Goal: Find specific page/section: Find specific page/section

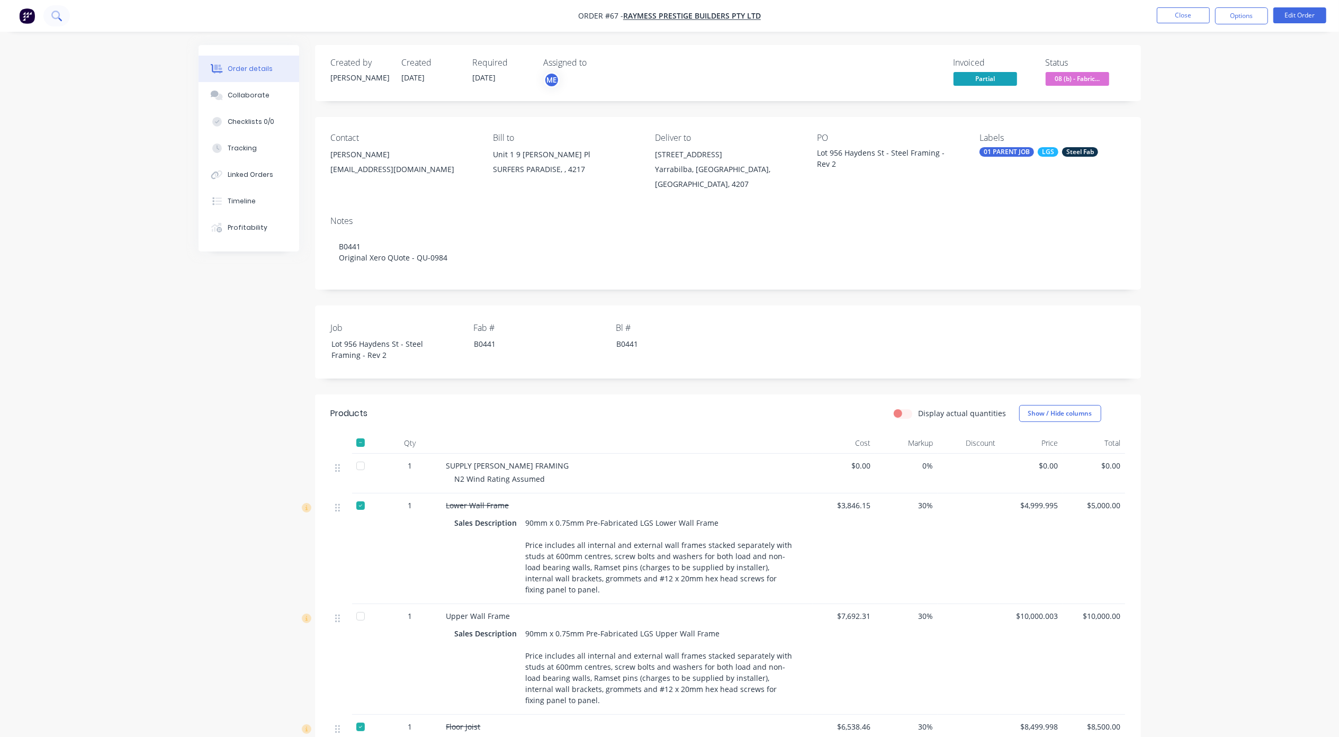
click at [54, 20] on icon at bounding box center [56, 16] width 10 height 10
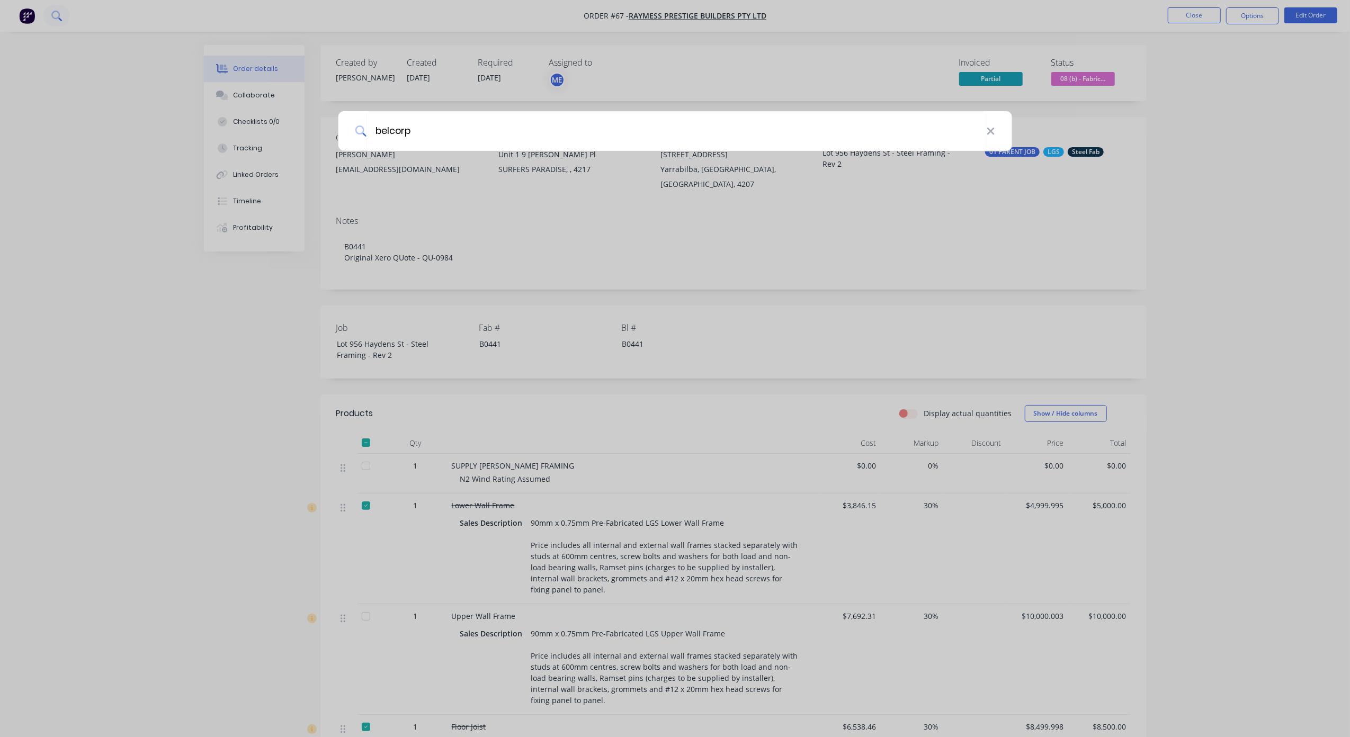
type input "belcorp"
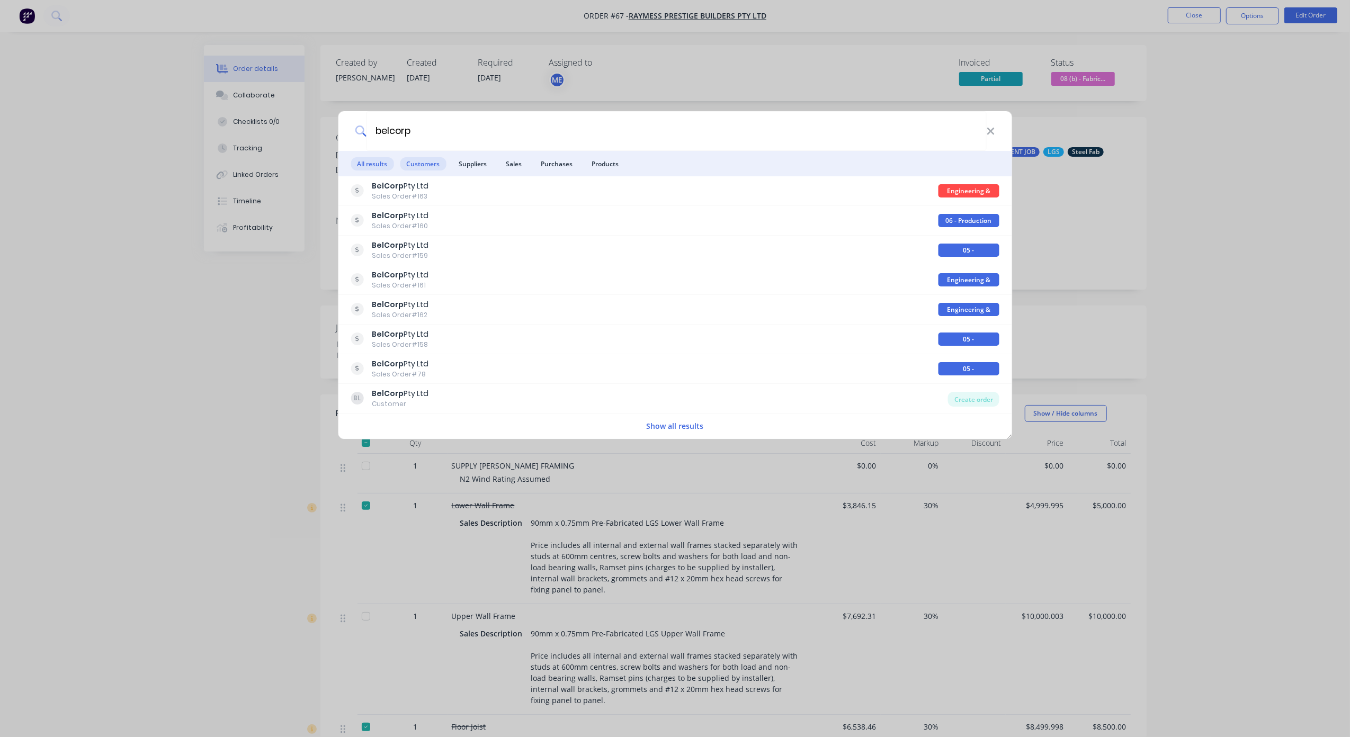
click at [415, 163] on span "Customers" at bounding box center [423, 163] width 46 height 13
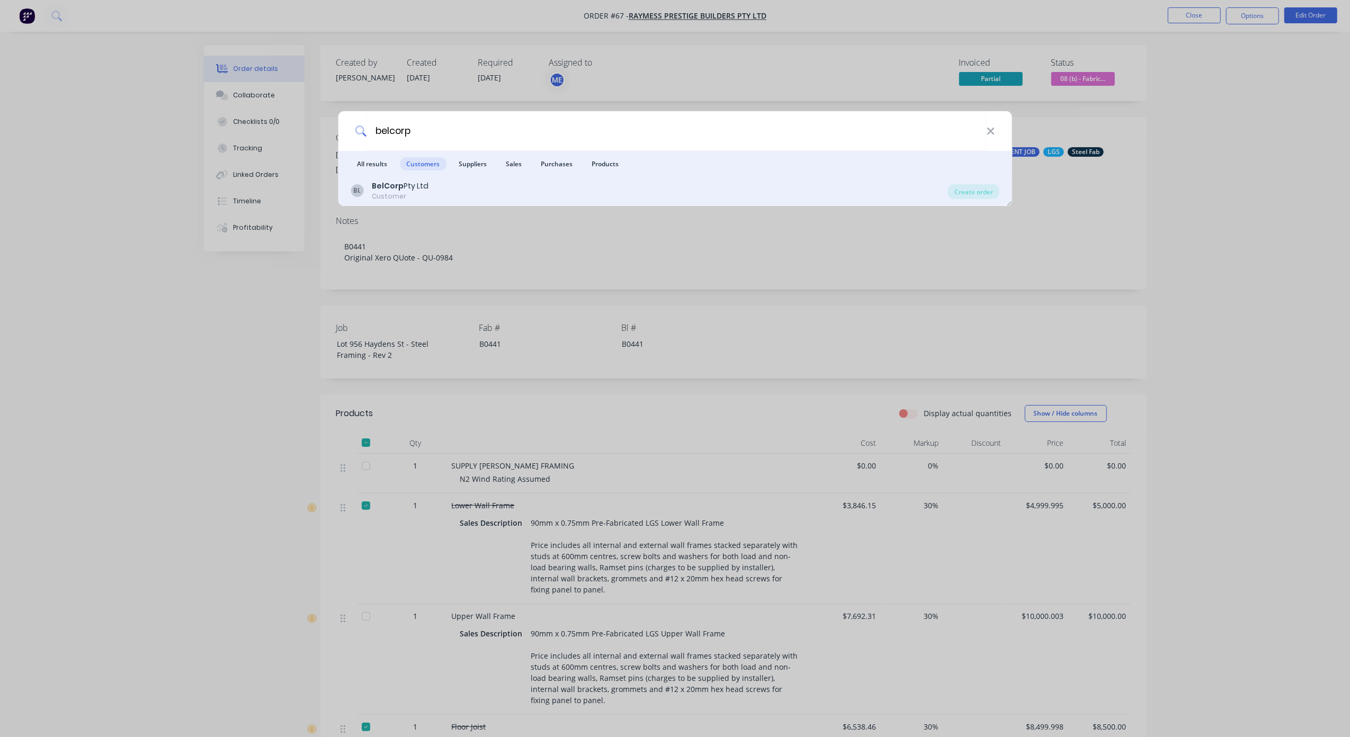
click at [407, 189] on div "BelCorp Pty Ltd" at bounding box center [400, 186] width 57 height 11
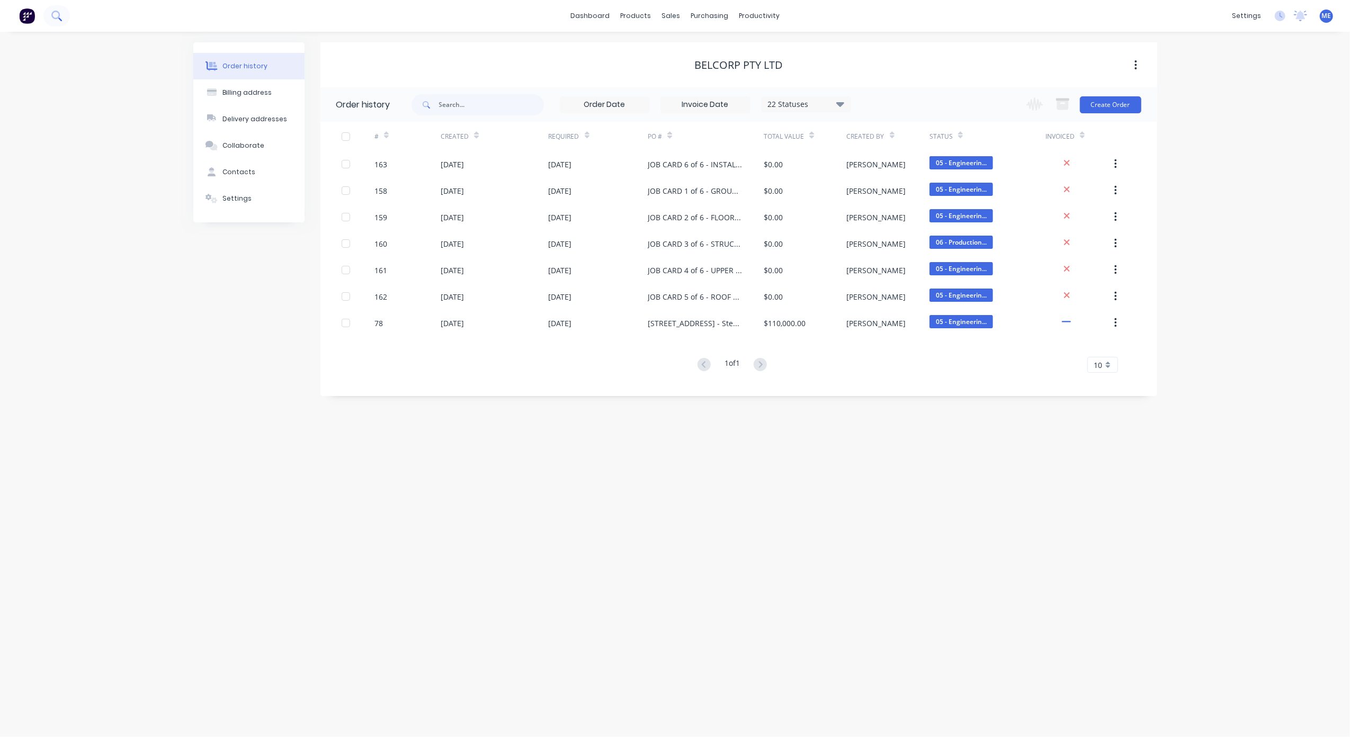
click at [58, 17] on icon at bounding box center [55, 15] width 8 height 8
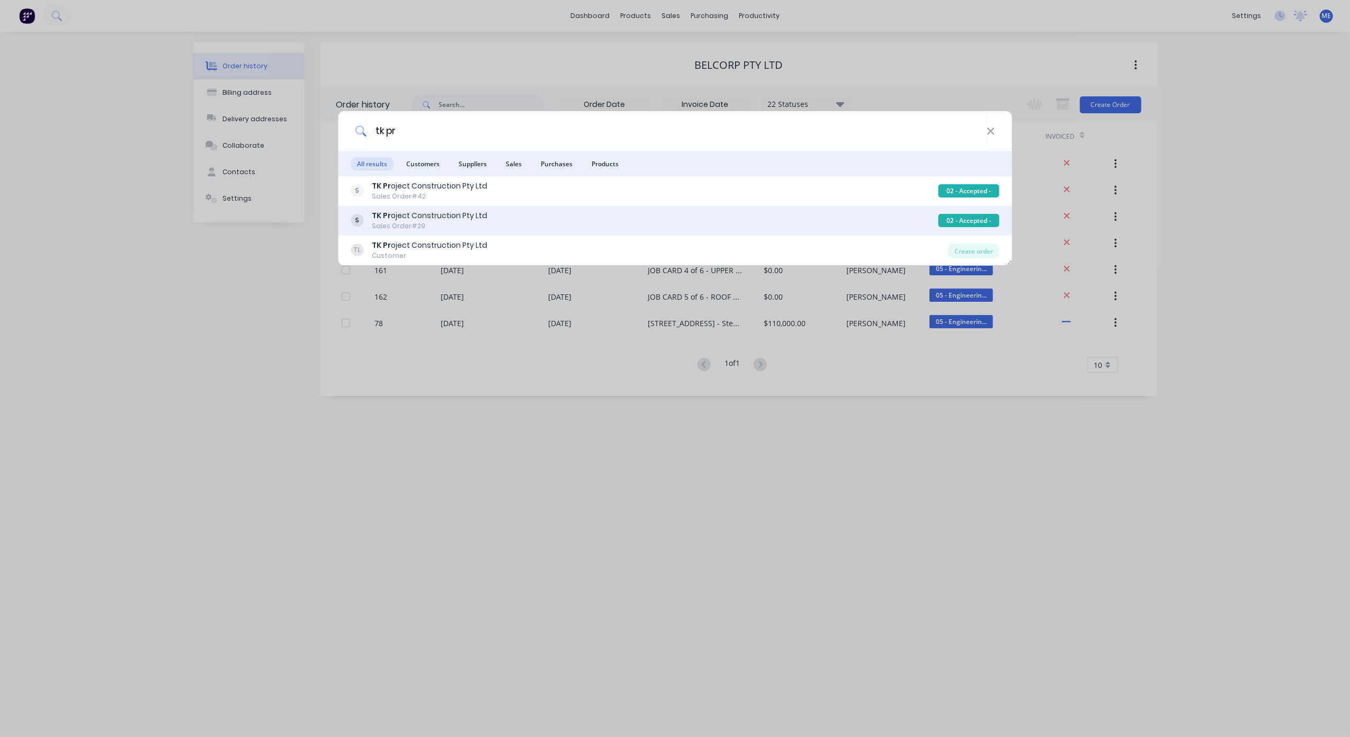
type input "tk pr"
click at [571, 219] on div "TK Pr oject Construction Pty Ltd Sales Order #29" at bounding box center [644, 220] width 587 height 21
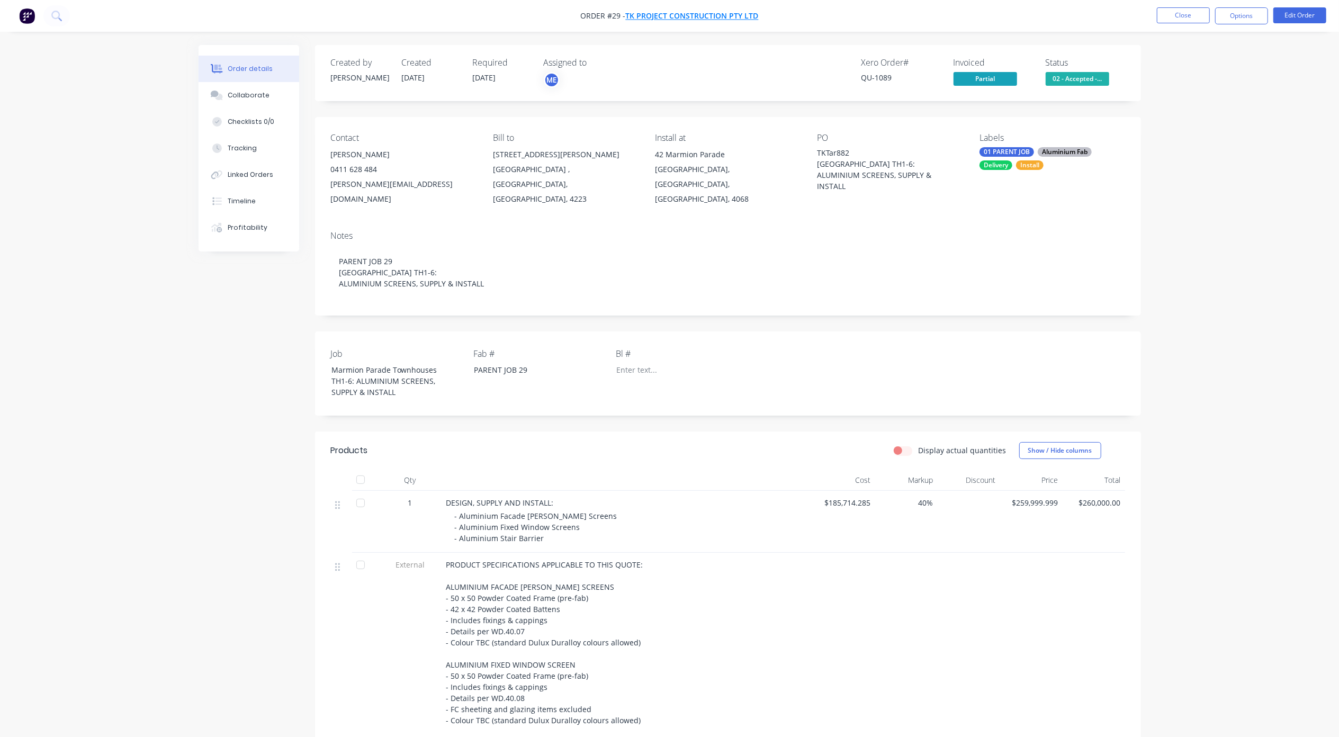
click at [670, 13] on span "TK Project Construction Pty Ltd" at bounding box center [692, 16] width 133 height 10
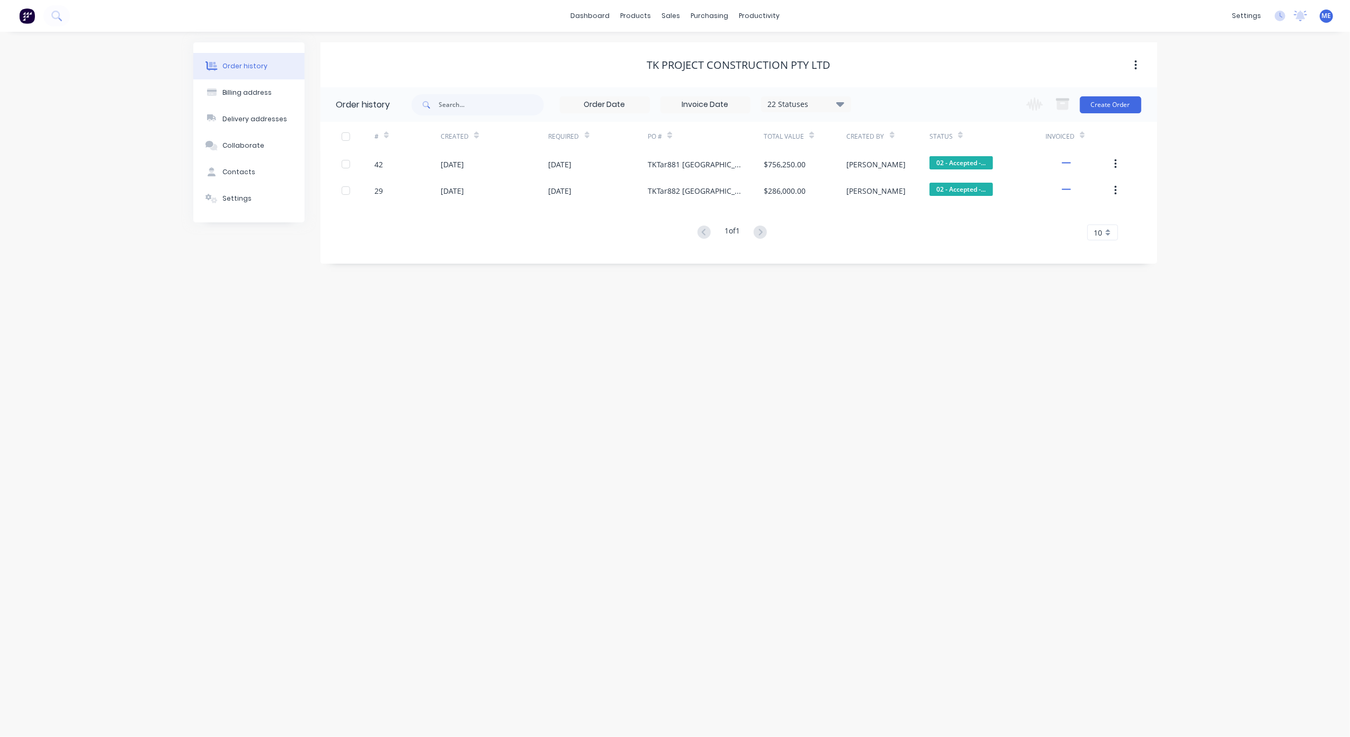
click at [225, 337] on div "Order history Billing address Delivery addresses Collaborate Contacts Settings …" at bounding box center [675, 384] width 1350 height 705
click at [59, 18] on icon at bounding box center [60, 19] width 4 height 4
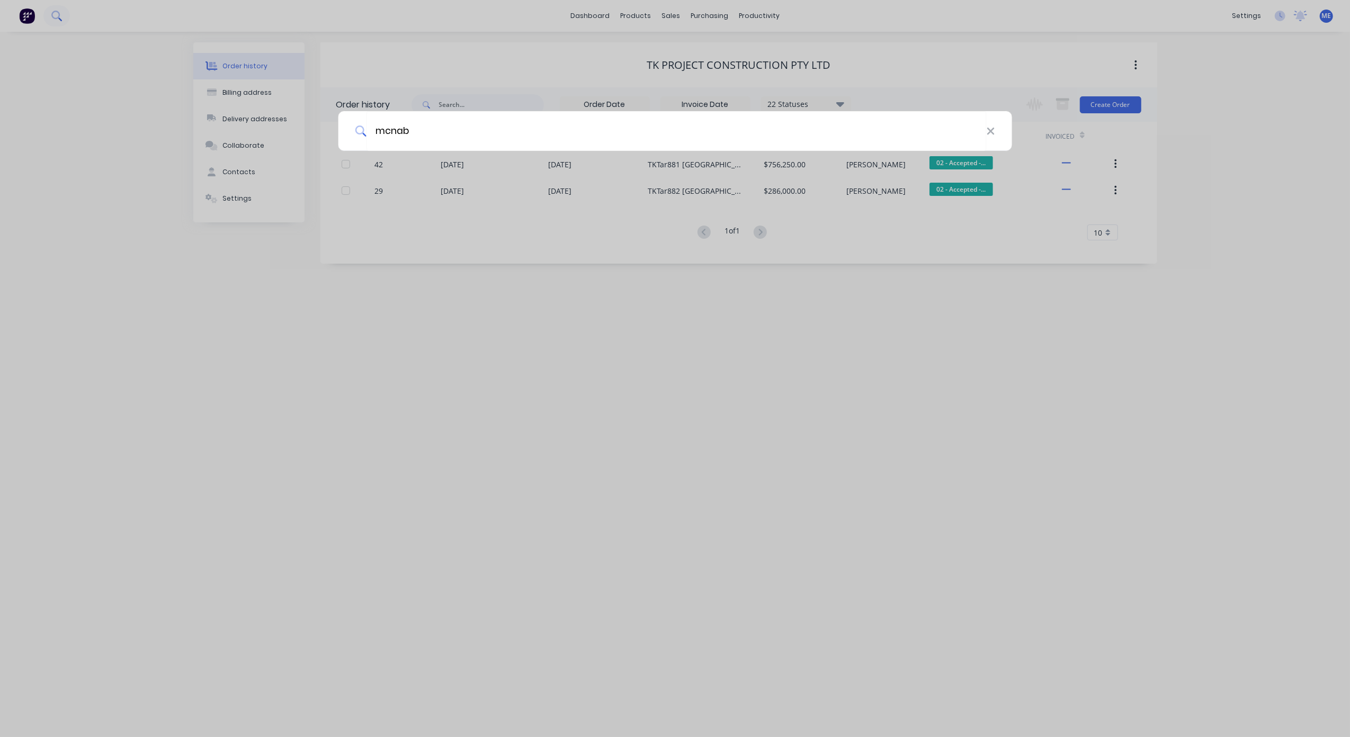
type input "mcnab"
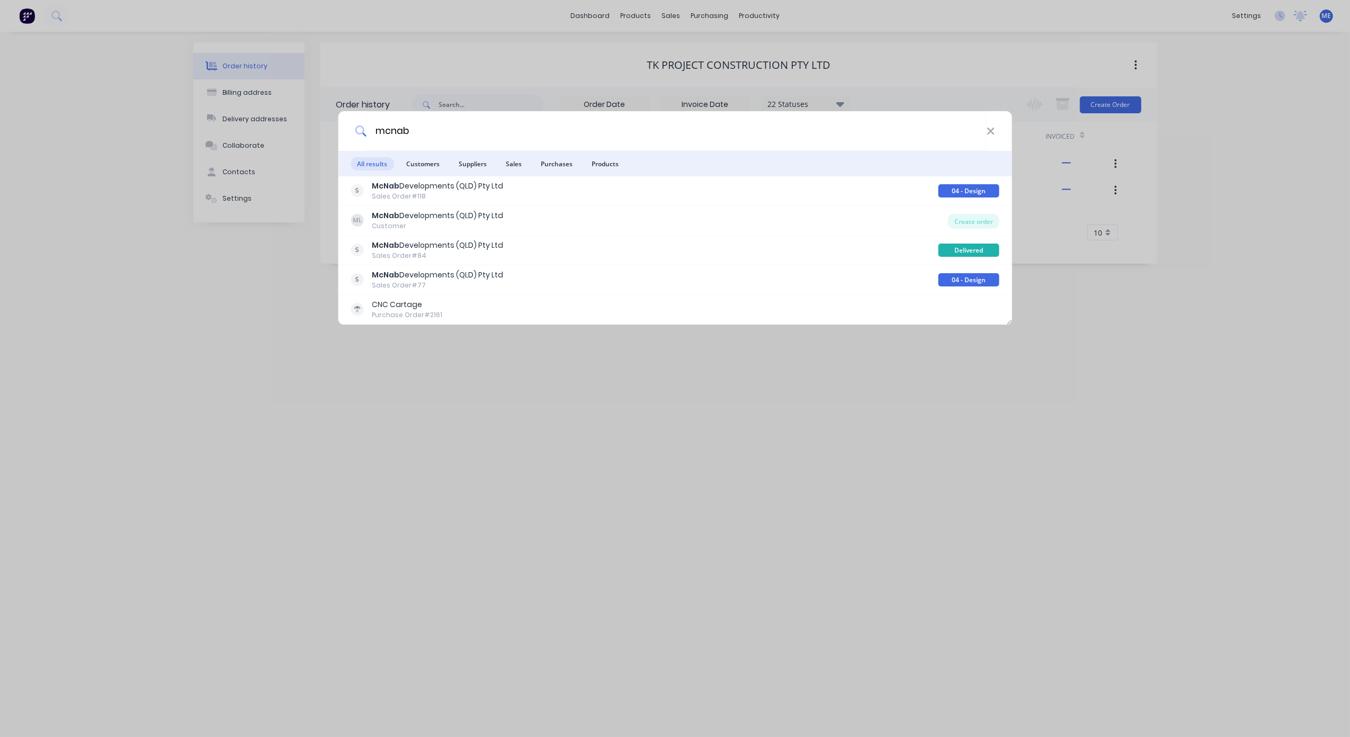
click at [425, 172] on li "Customers" at bounding box center [423, 163] width 46 height 25
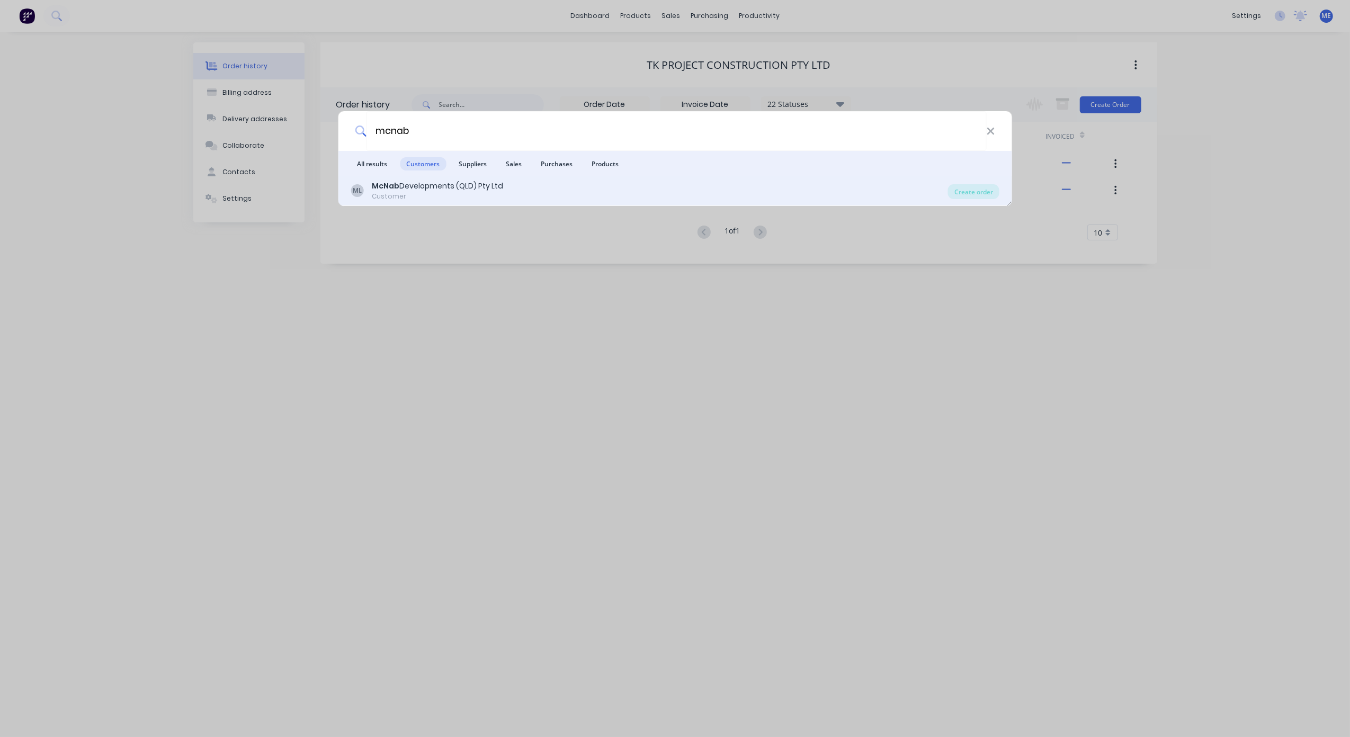
click at [415, 190] on div "McNab Developments (QLD) Pty Ltd" at bounding box center [437, 186] width 131 height 11
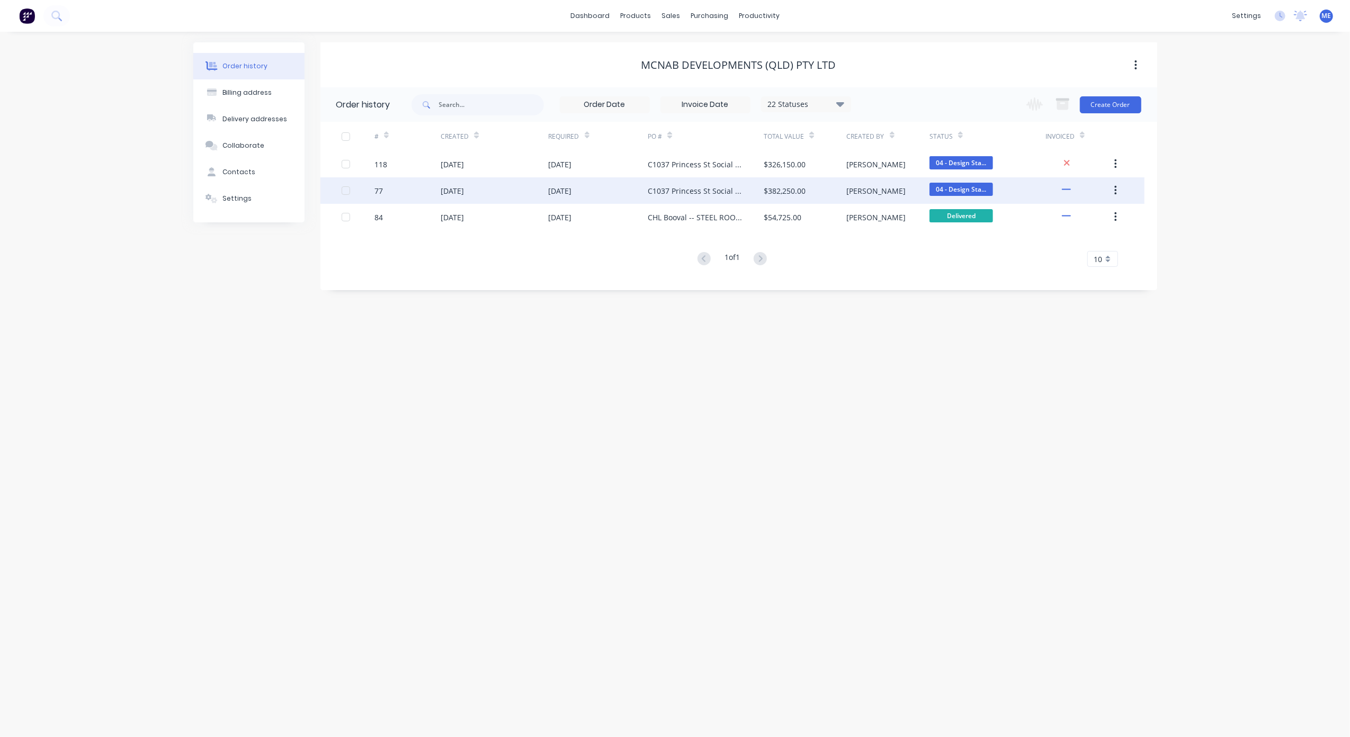
click at [380, 190] on div "77" at bounding box center [378, 190] width 8 height 11
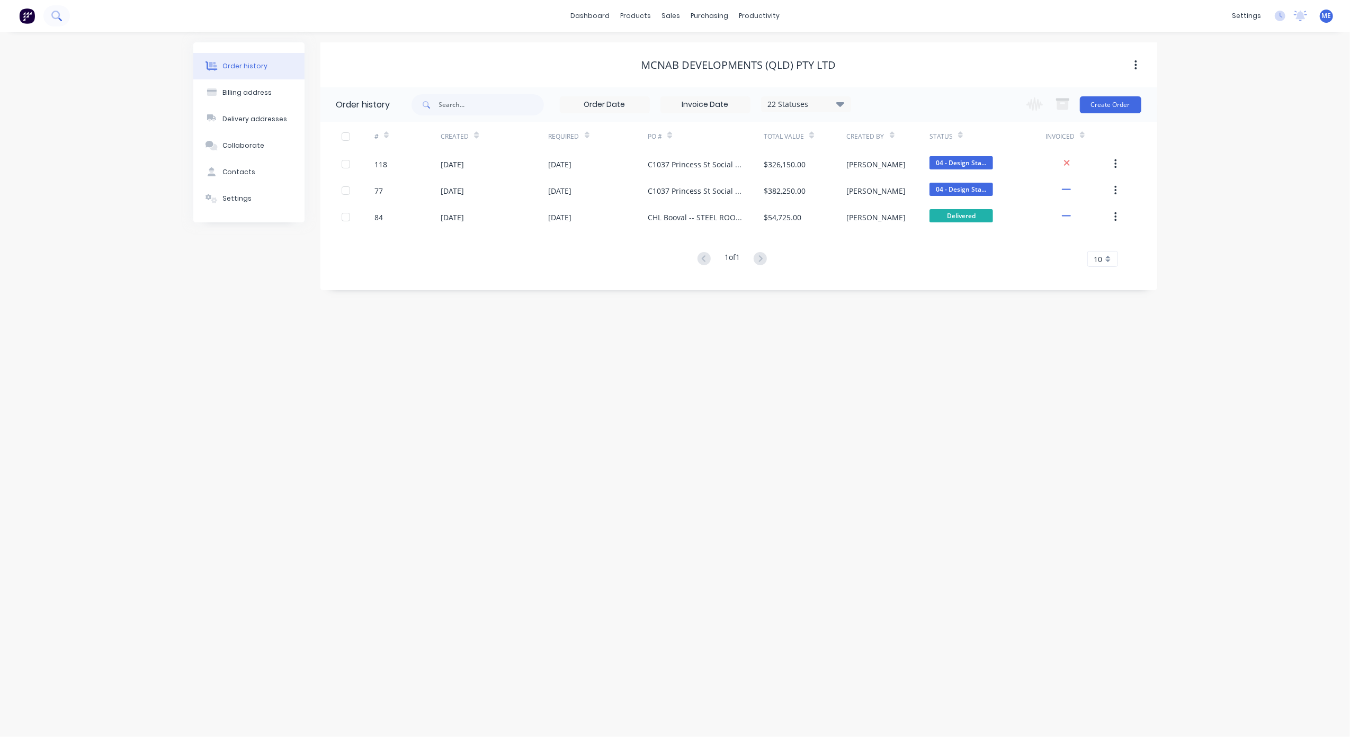
click at [58, 20] on icon at bounding box center [56, 16] width 10 height 10
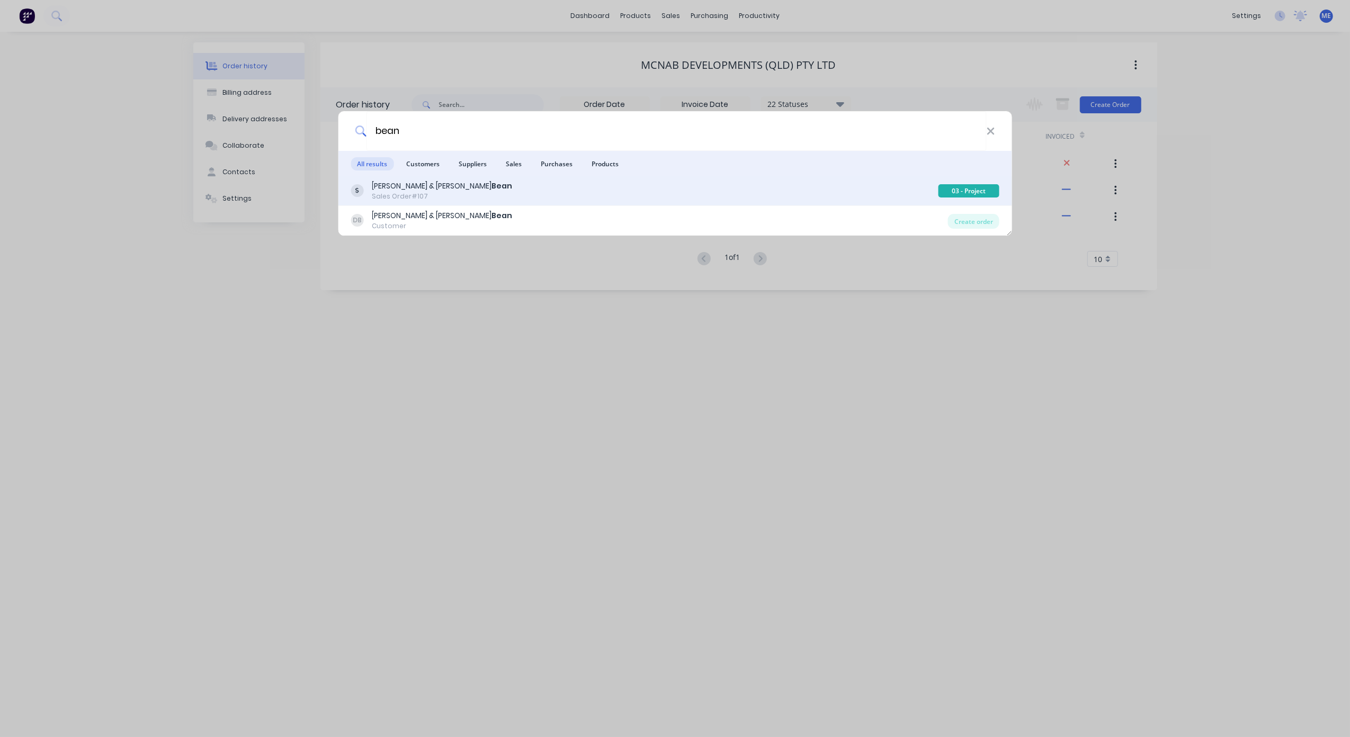
type input "bean"
click at [491, 189] on b "Bean" at bounding box center [501, 186] width 21 height 11
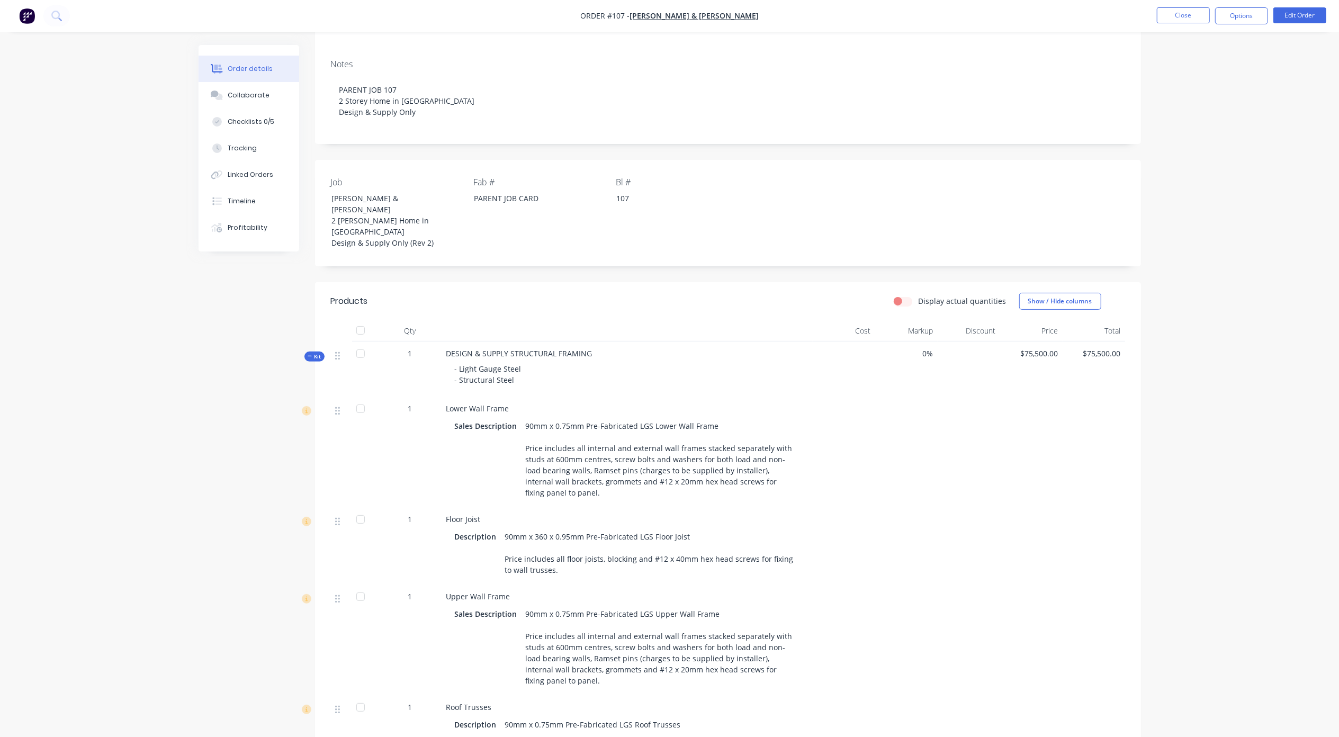
scroll to position [424, 0]
